Goal: Find specific page/section: Find specific page/section

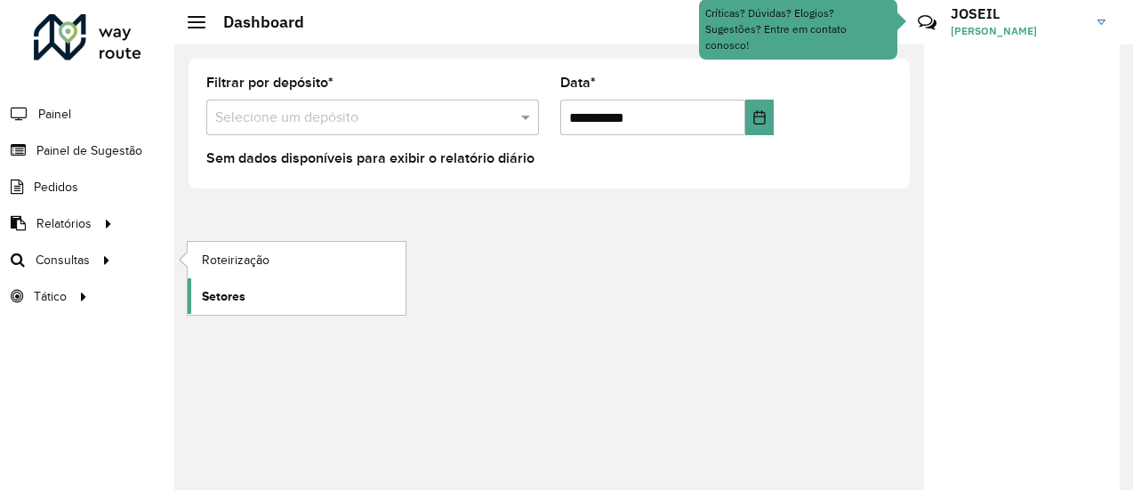
click at [253, 305] on link "Setores" at bounding box center [297, 296] width 218 height 36
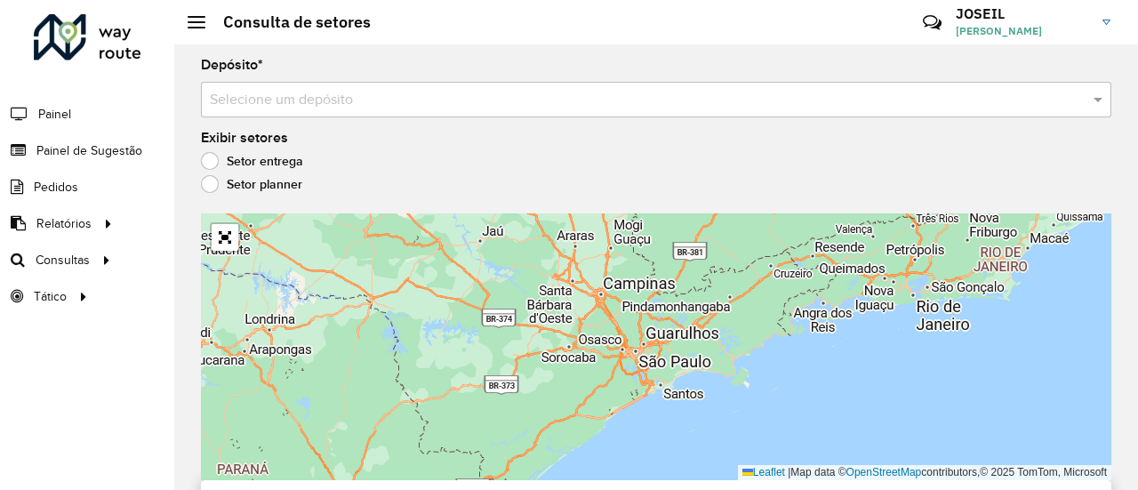
click at [267, 100] on input "text" at bounding box center [638, 100] width 857 height 21
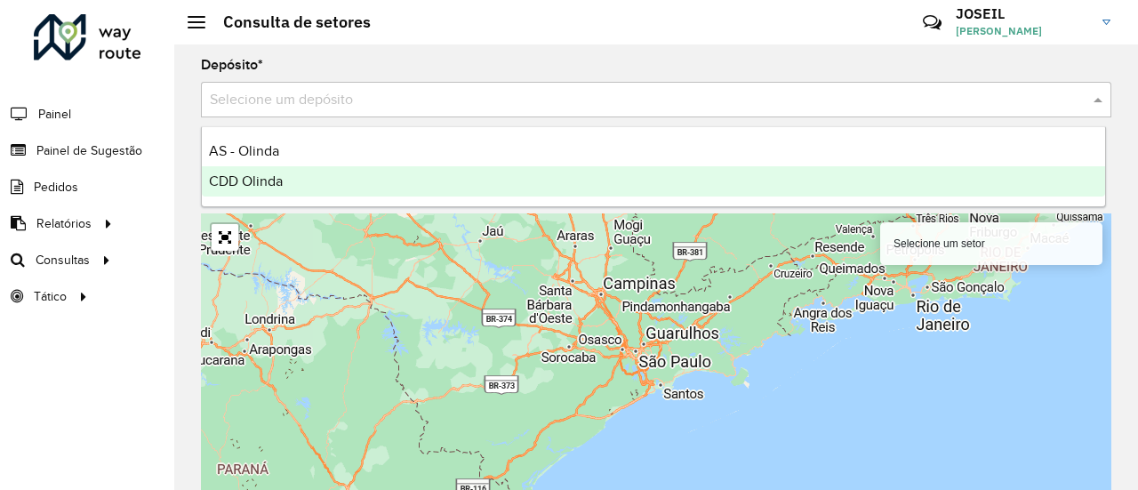
click at [285, 174] on div "CDD Olinda" at bounding box center [654, 181] width 904 height 30
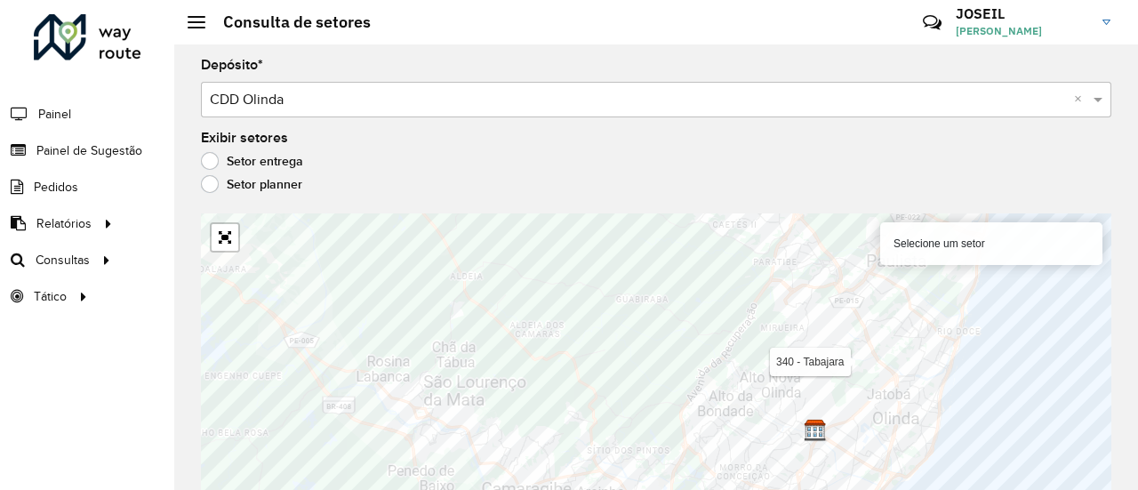
scroll to position [16, 0]
